Goal: Entertainment & Leisure: Browse casually

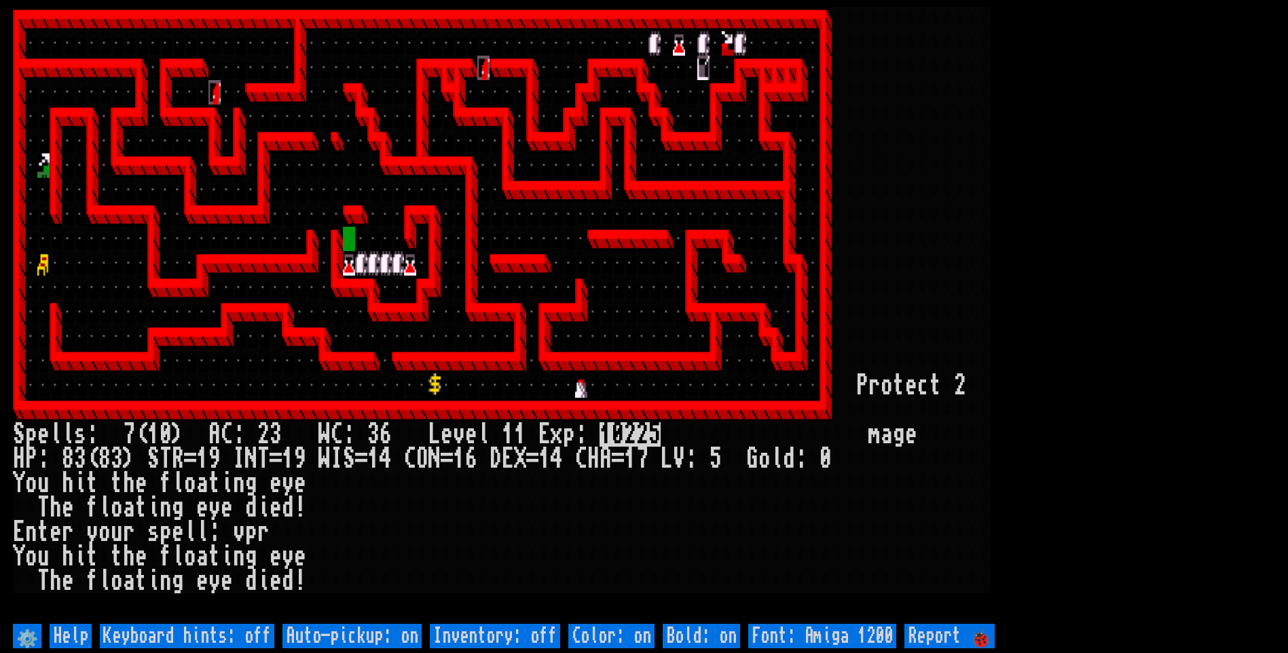
drag, startPoint x: 293, startPoint y: 85, endPoint x: 348, endPoint y: 131, distance: 71.8
click at [348, 130] on larn at bounding box center [644, 314] width 1262 height 614
click at [400, 637] on off "Auto-pickup: on" at bounding box center [351, 636] width 139 height 24
type off "Auto-pickup: off"
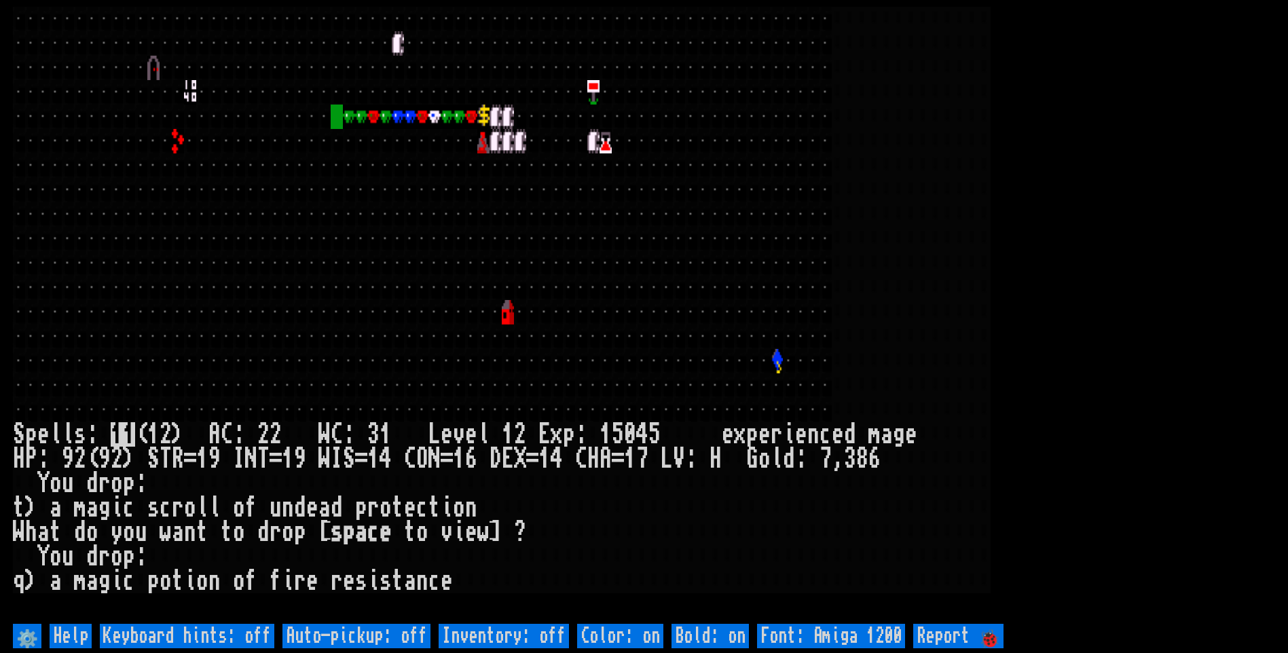
click at [597, 318] on div at bounding box center [593, 312] width 12 height 24
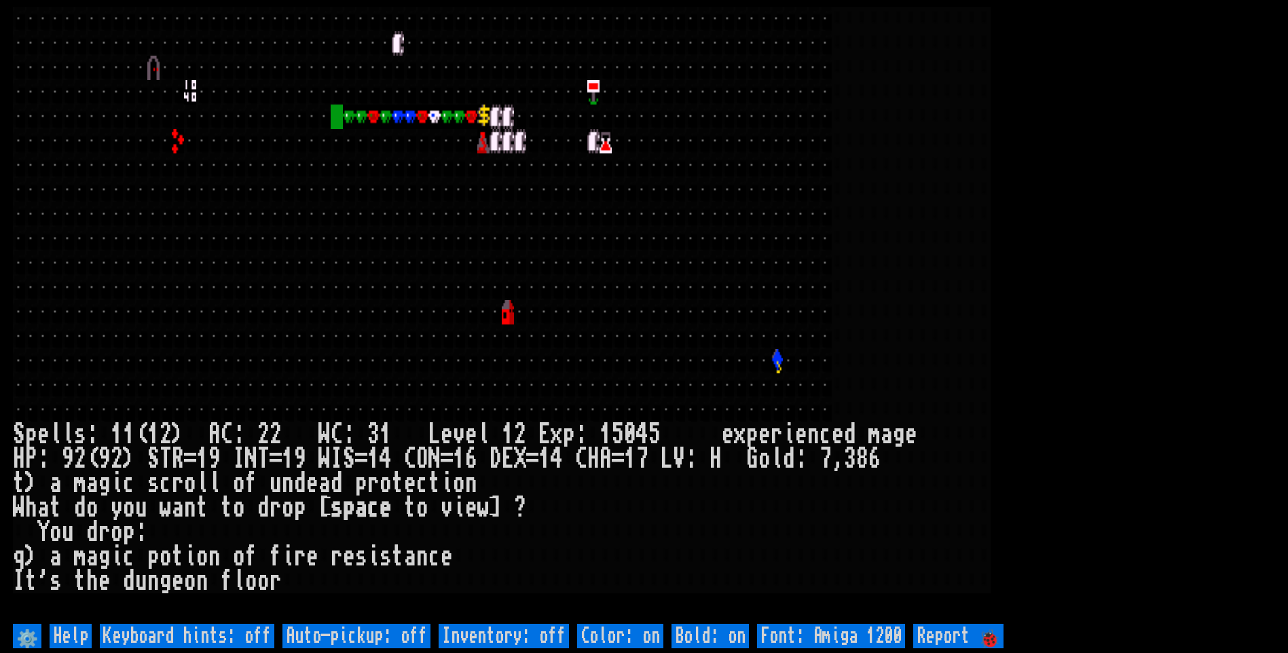
click at [392, 628] on off "Auto-pickup: off" at bounding box center [356, 636] width 148 height 24
type off "Auto-pickup: on"
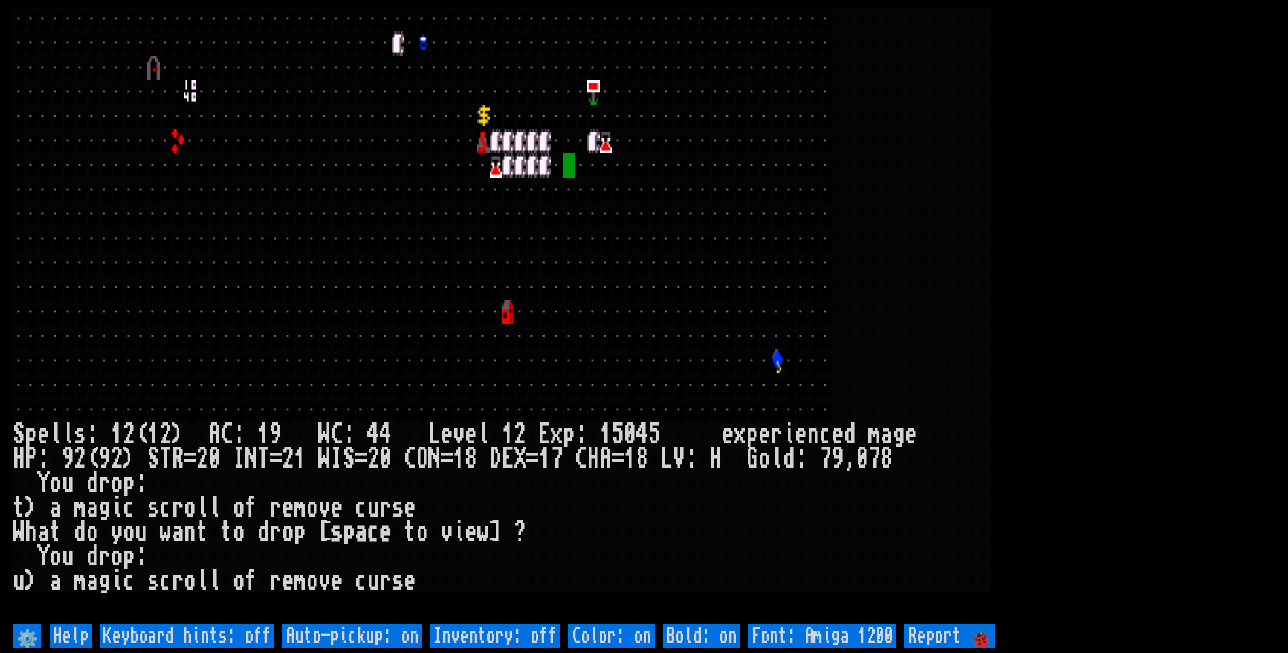
click at [395, 638] on off "Auto-pickup: on" at bounding box center [351, 636] width 139 height 24
type off "Auto-pickup: off"
